Goal: Navigation & Orientation: Understand site structure

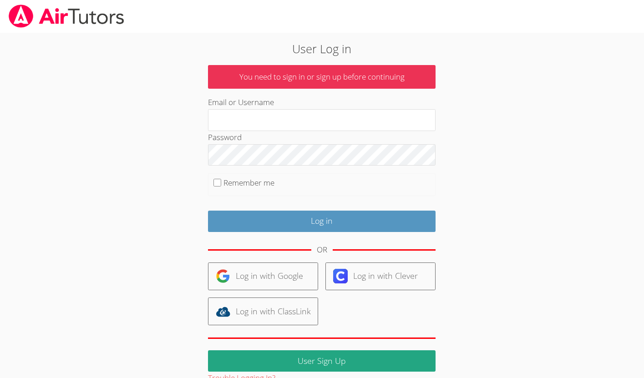
click at [519, 66] on div "User Log in You need to sign in or sign up before continuing Email or Username …" at bounding box center [322, 209] width 483 height 352
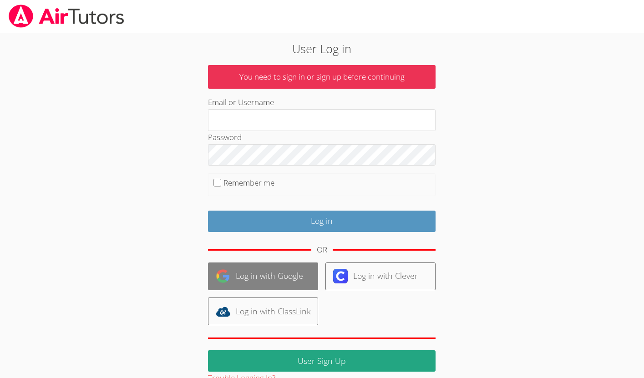
click at [263, 274] on link "Log in with Google" at bounding box center [263, 277] width 110 height 28
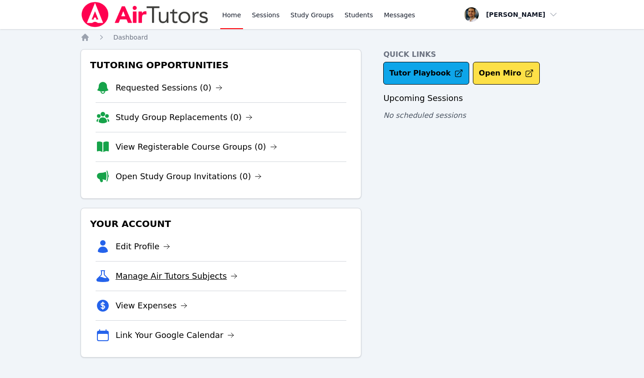
click at [149, 276] on link "Manage Air Tutors Subjects" at bounding box center [177, 276] width 122 height 13
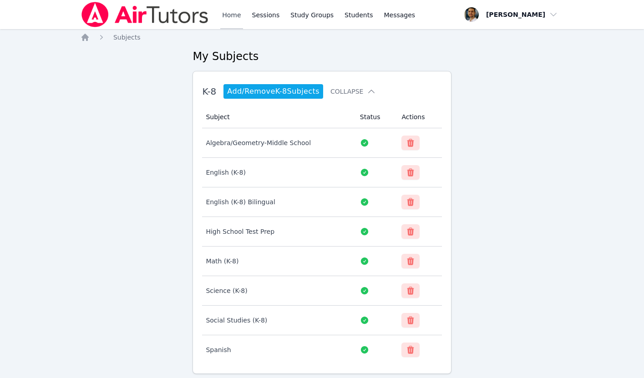
click at [222, 13] on link "Home" at bounding box center [231, 14] width 22 height 29
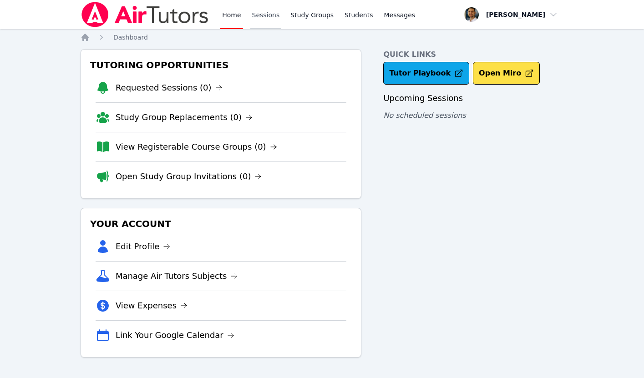
click at [262, 12] on link "Sessions" at bounding box center [265, 14] width 31 height 29
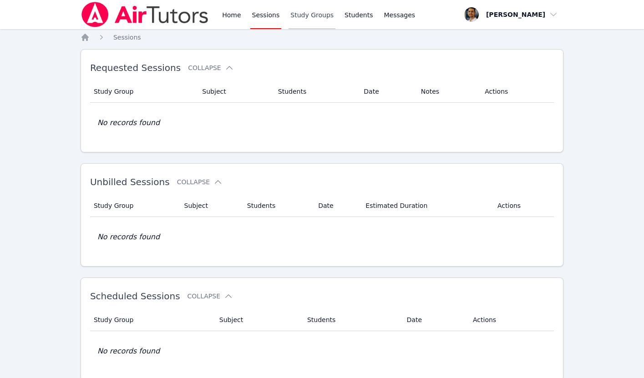
click at [299, 15] on link "Study Groups" at bounding box center [311, 14] width 47 height 29
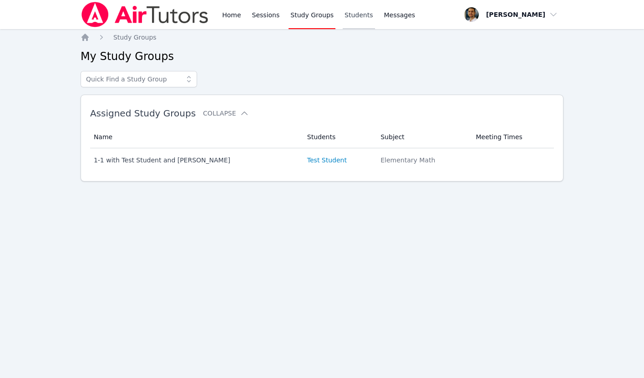
click at [343, 16] on link "Students" at bounding box center [359, 14] width 32 height 29
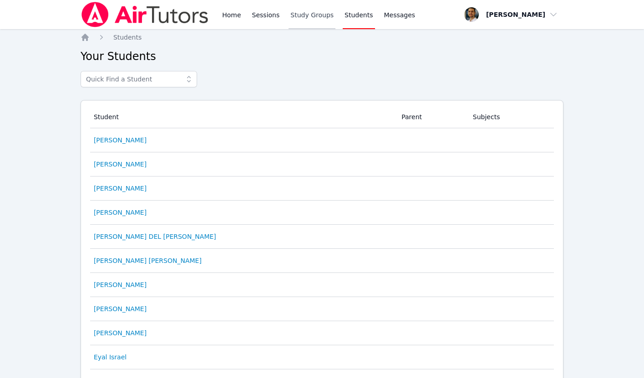
click at [302, 15] on link "Study Groups" at bounding box center [311, 14] width 47 height 29
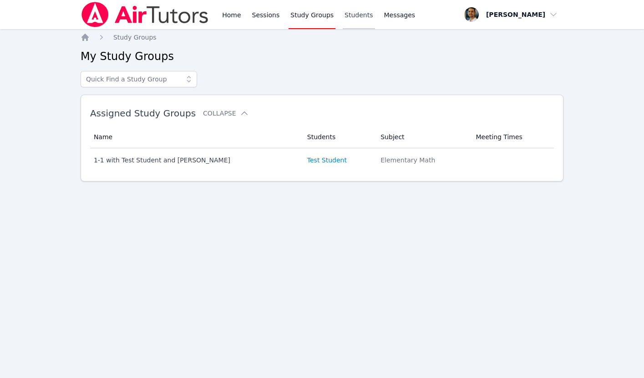
click at [349, 19] on link "Students" at bounding box center [359, 14] width 32 height 29
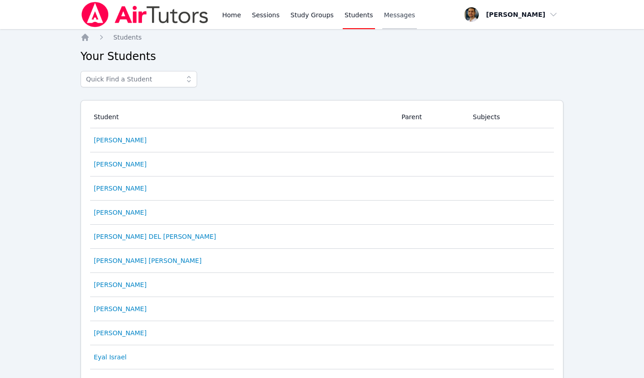
click at [392, 20] on link "Messages" at bounding box center [399, 14] width 35 height 29
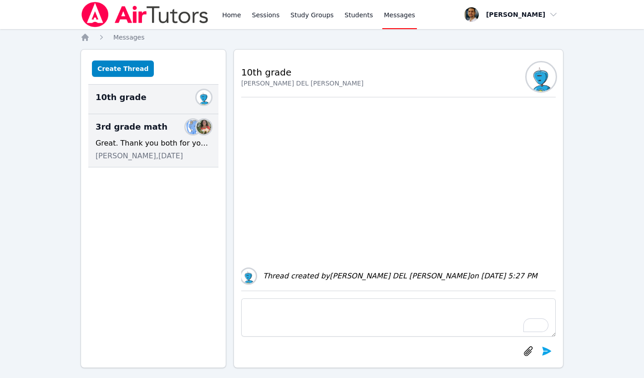
click at [159, 138] on div "Great. Thank you both for your feedback. It is appreciated. Let me know if I ca…" at bounding box center [154, 143] width 116 height 11
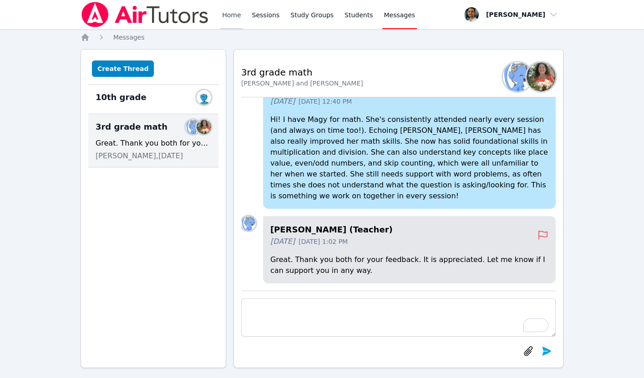
click at [226, 14] on link "Home" at bounding box center [231, 14] width 22 height 29
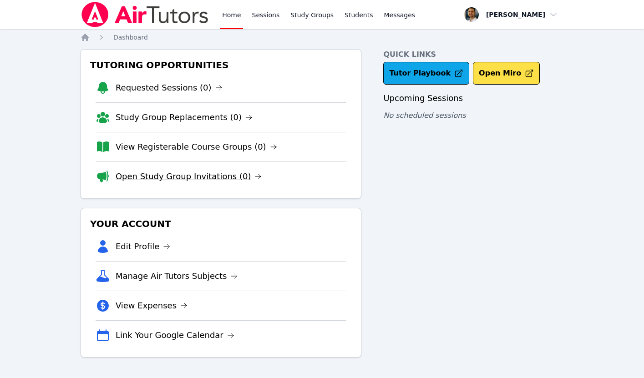
click at [156, 177] on link "Open Study Group Invitations (0)" at bounding box center [189, 176] width 147 height 13
click at [144, 147] on link "View Registerable Course Groups (0)" at bounding box center [197, 147] width 162 height 13
